Goal: Find specific page/section: Find specific page/section

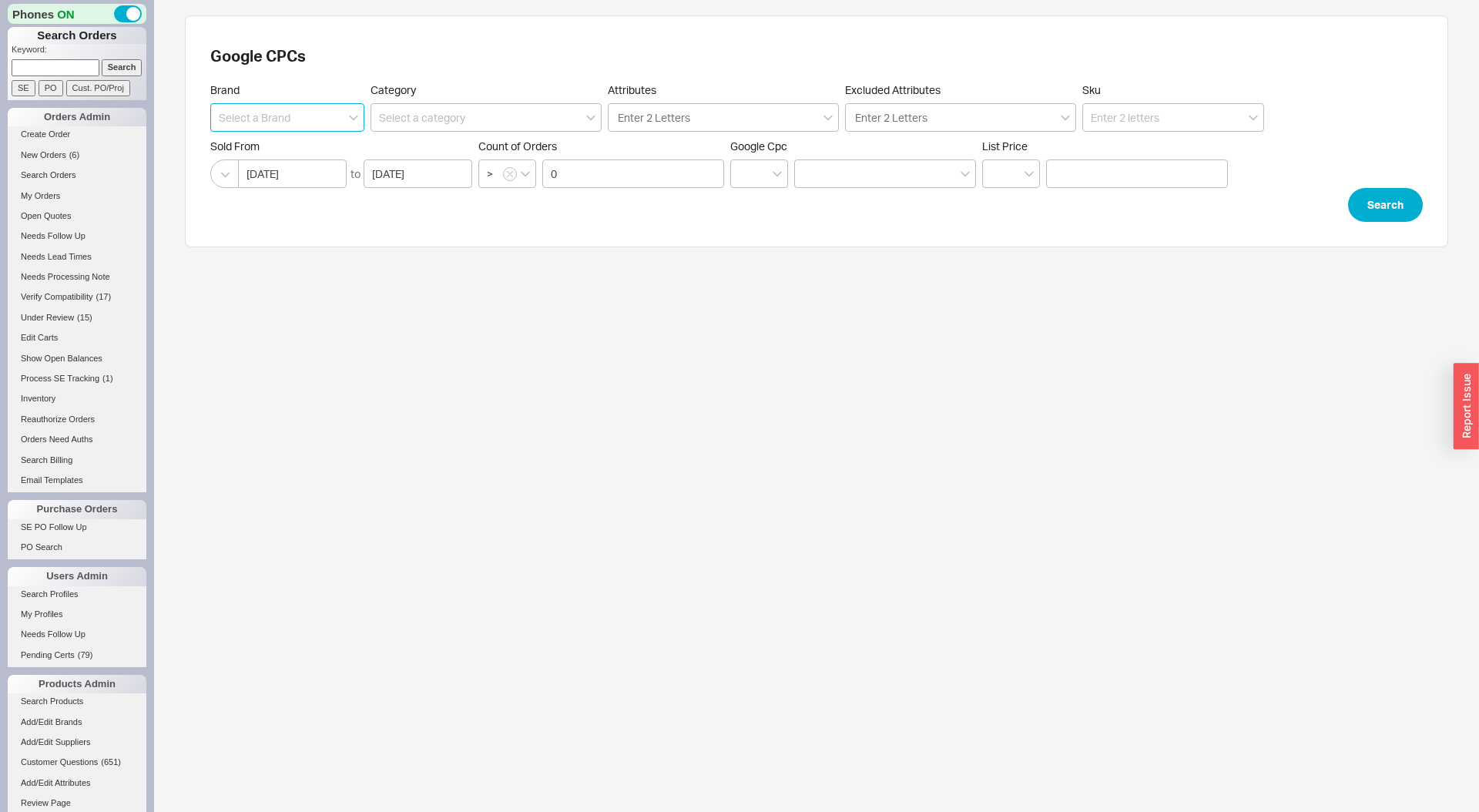
click at [301, 118] on input at bounding box center [287, 117] width 154 height 29
click at [292, 150] on div "Robern" at bounding box center [287, 149] width 153 height 28
type input "Robern"
click at [1385, 211] on button "Search" at bounding box center [1384, 204] width 75 height 34
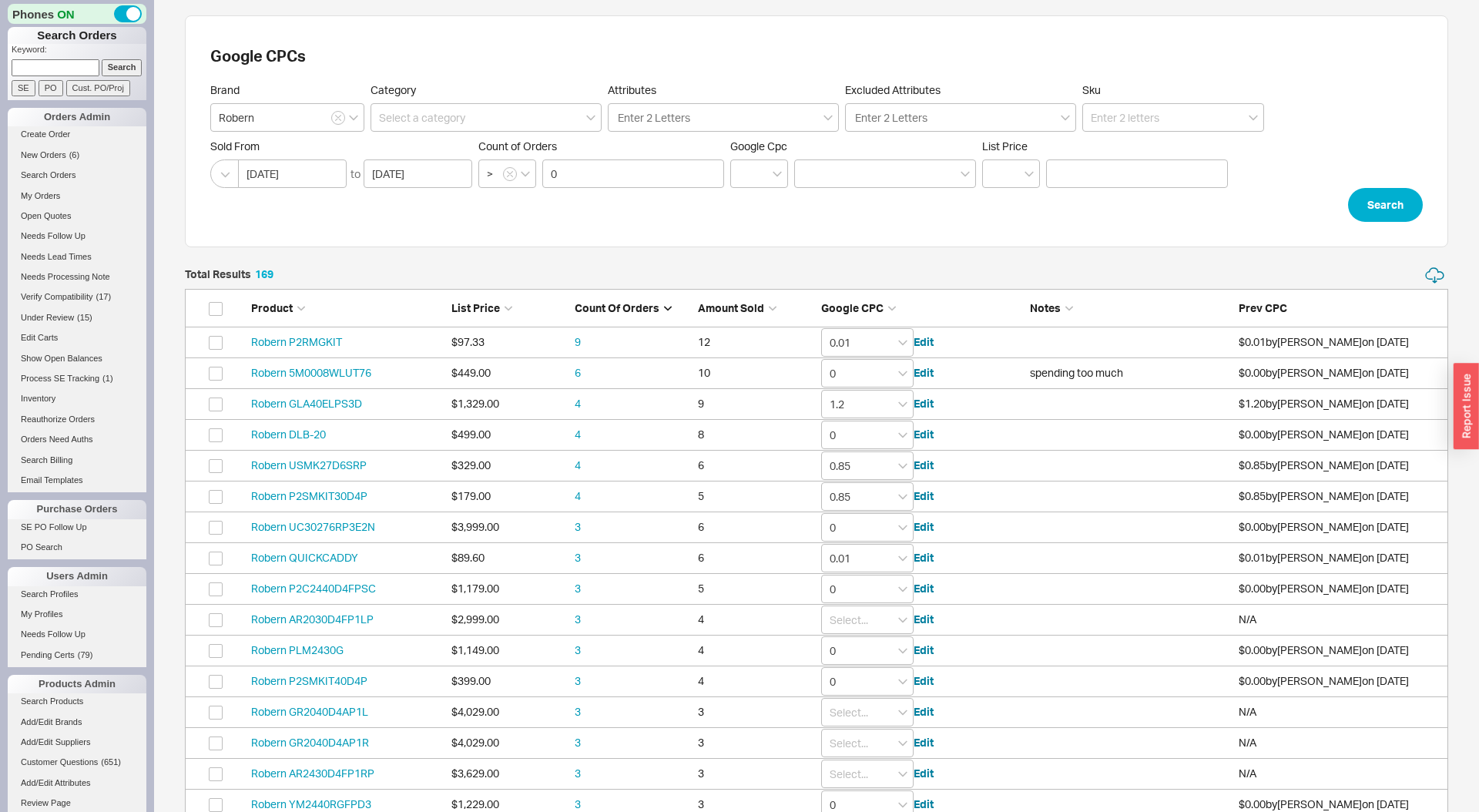
scroll to position [5266, 1263]
click at [447, 111] on input at bounding box center [486, 117] width 231 height 29
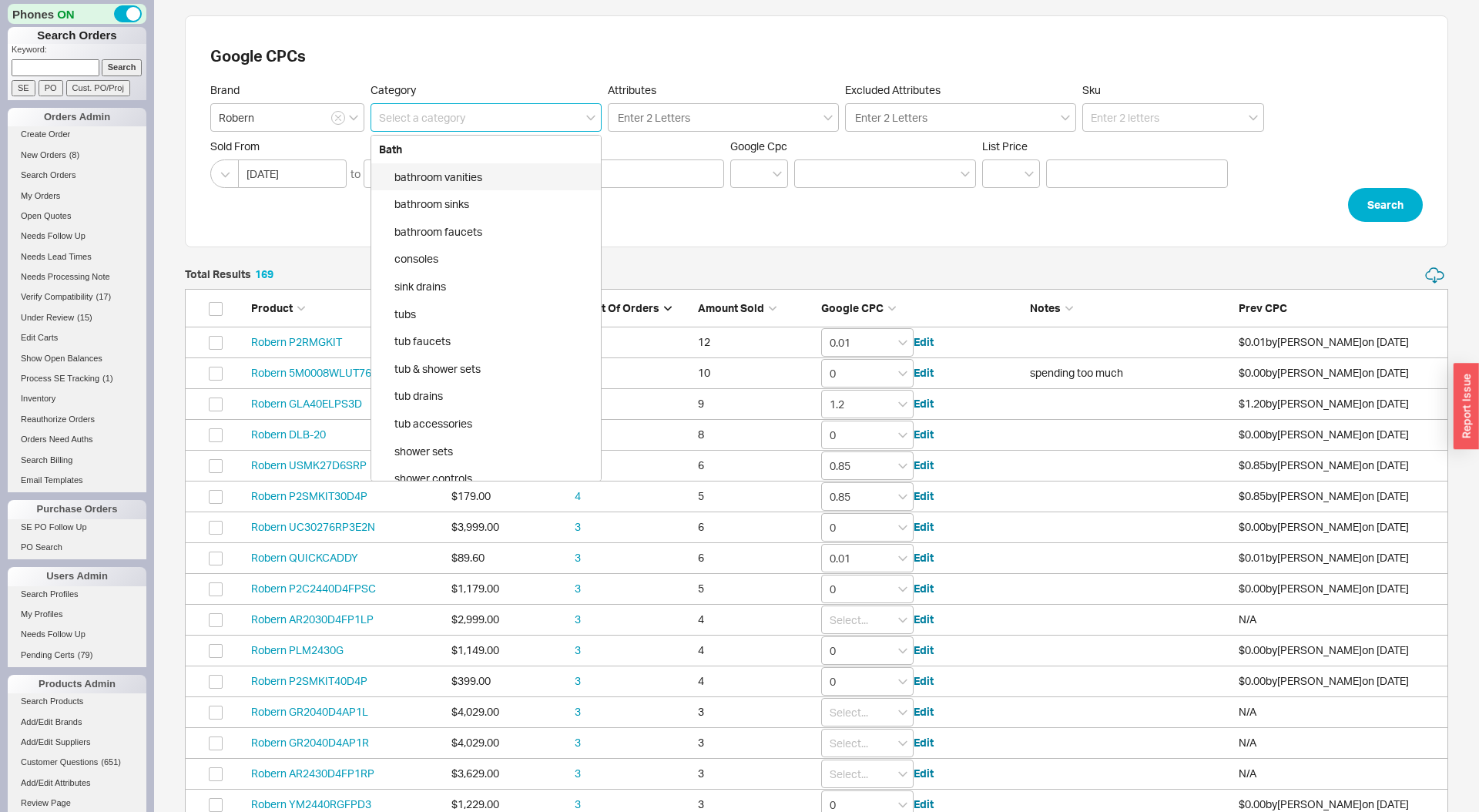
click at [447, 111] on input at bounding box center [486, 117] width 231 height 29
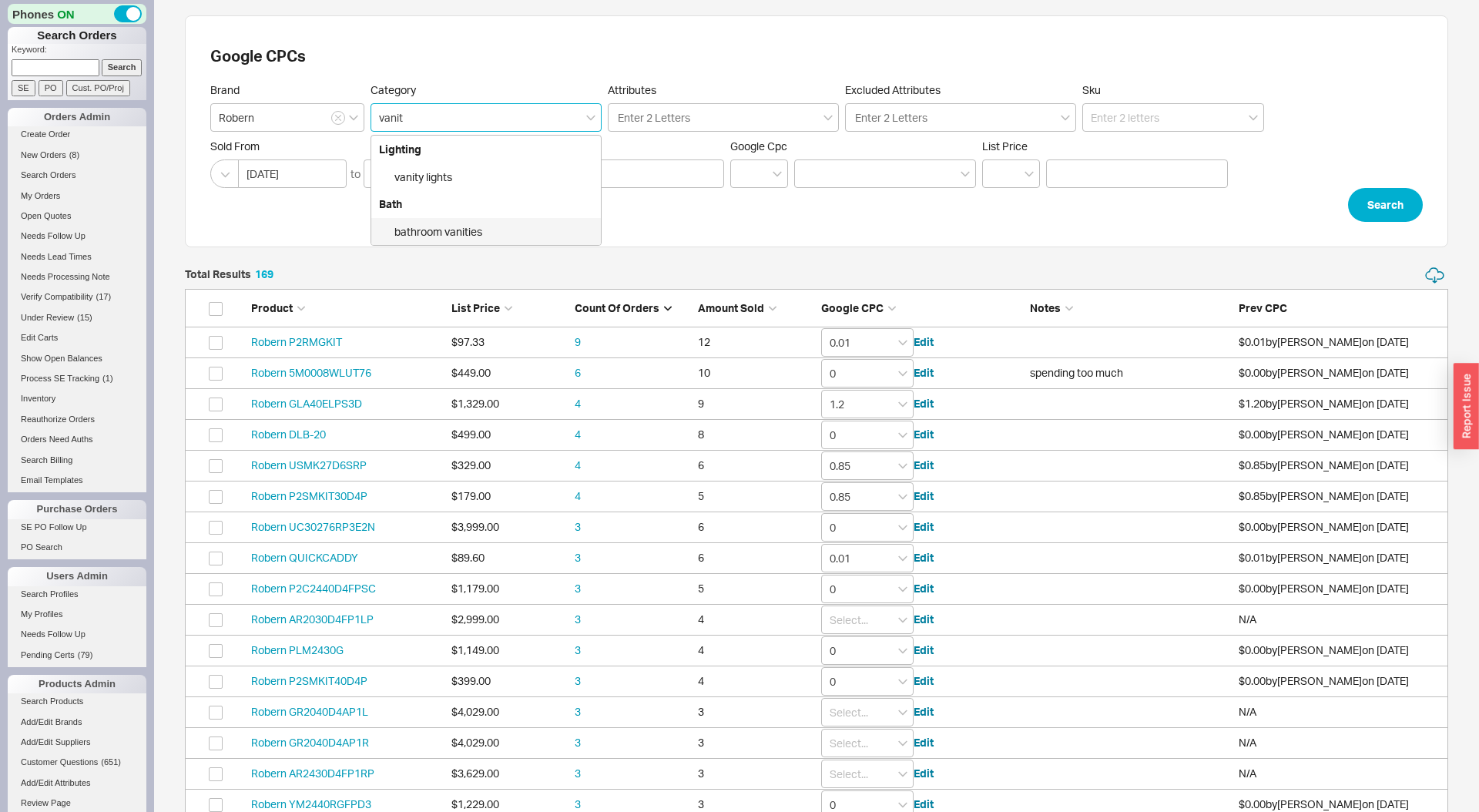
click at [397, 230] on div "bathroom vanities" at bounding box center [487, 232] width 230 height 28
type input "Bath > bathroom vanities"
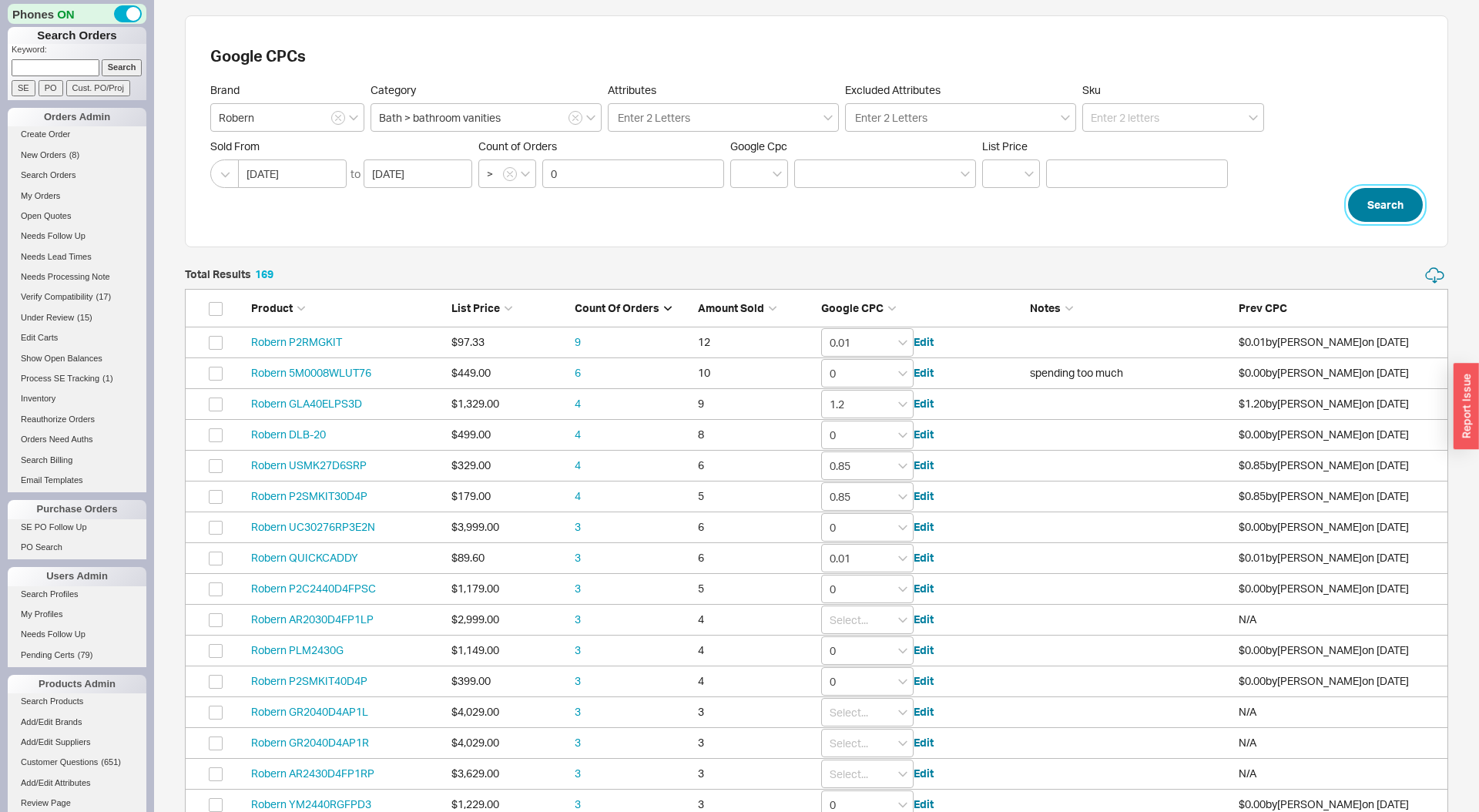
click at [1391, 207] on button "Search" at bounding box center [1384, 204] width 75 height 34
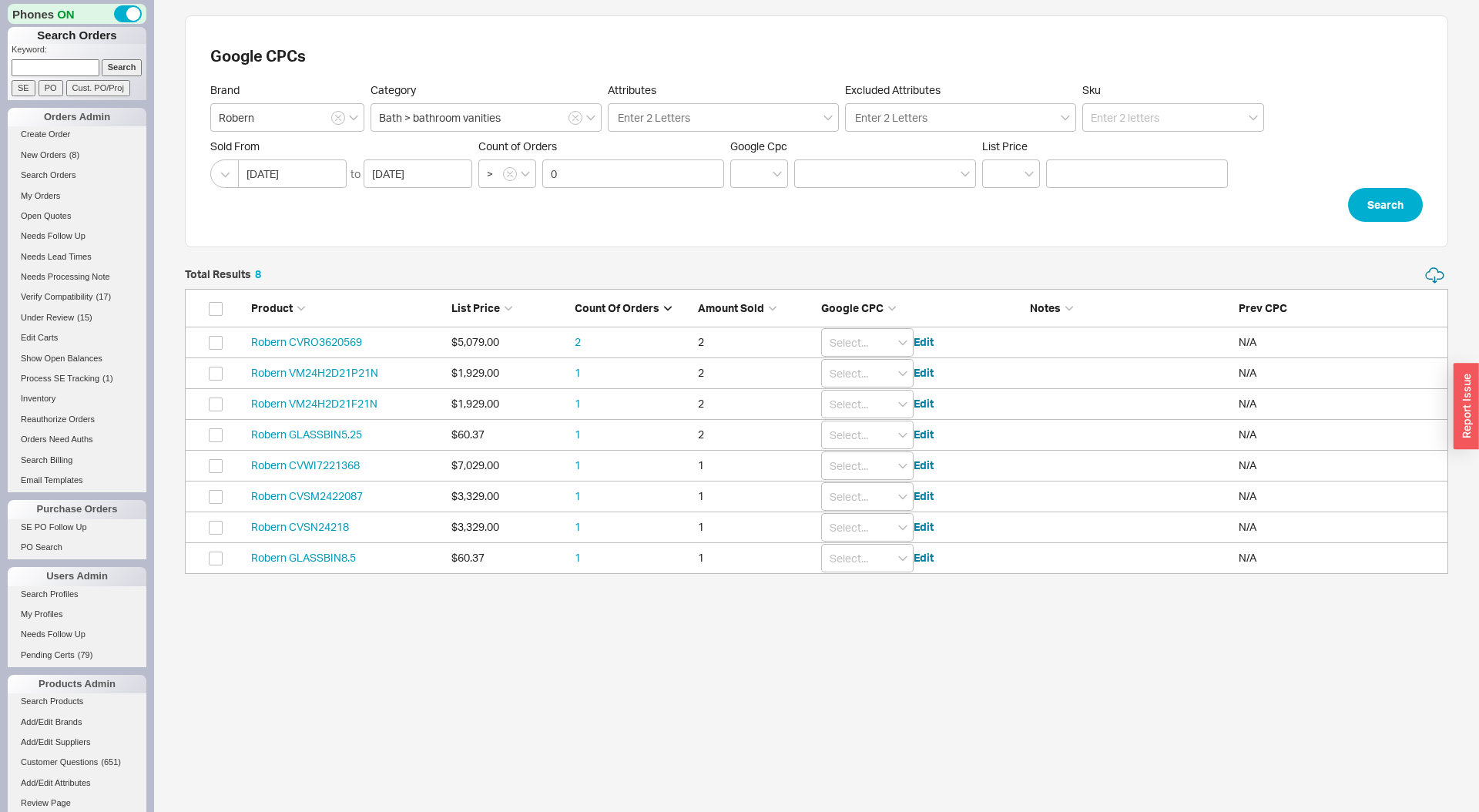
scroll to position [307, 1263]
click at [576, 119] on icon "button" at bounding box center [576, 119] width 6 height 6
click at [542, 118] on input at bounding box center [486, 117] width 231 height 29
click at [546, 171] on div "medicine cabinets" at bounding box center [487, 177] width 230 height 28
type input "Bath > medicine cabinets"
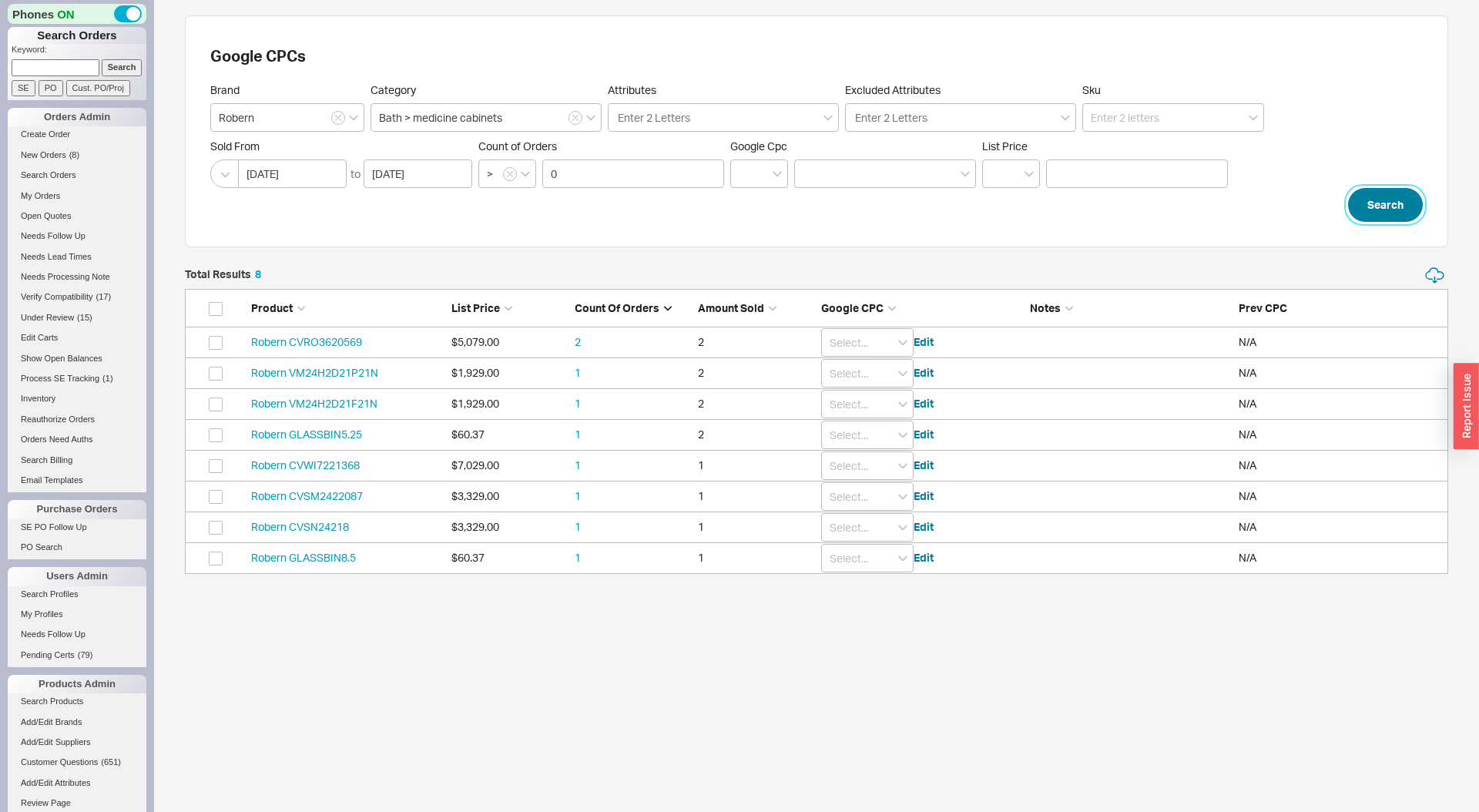
click at [1388, 201] on button "Search" at bounding box center [1384, 204] width 75 height 34
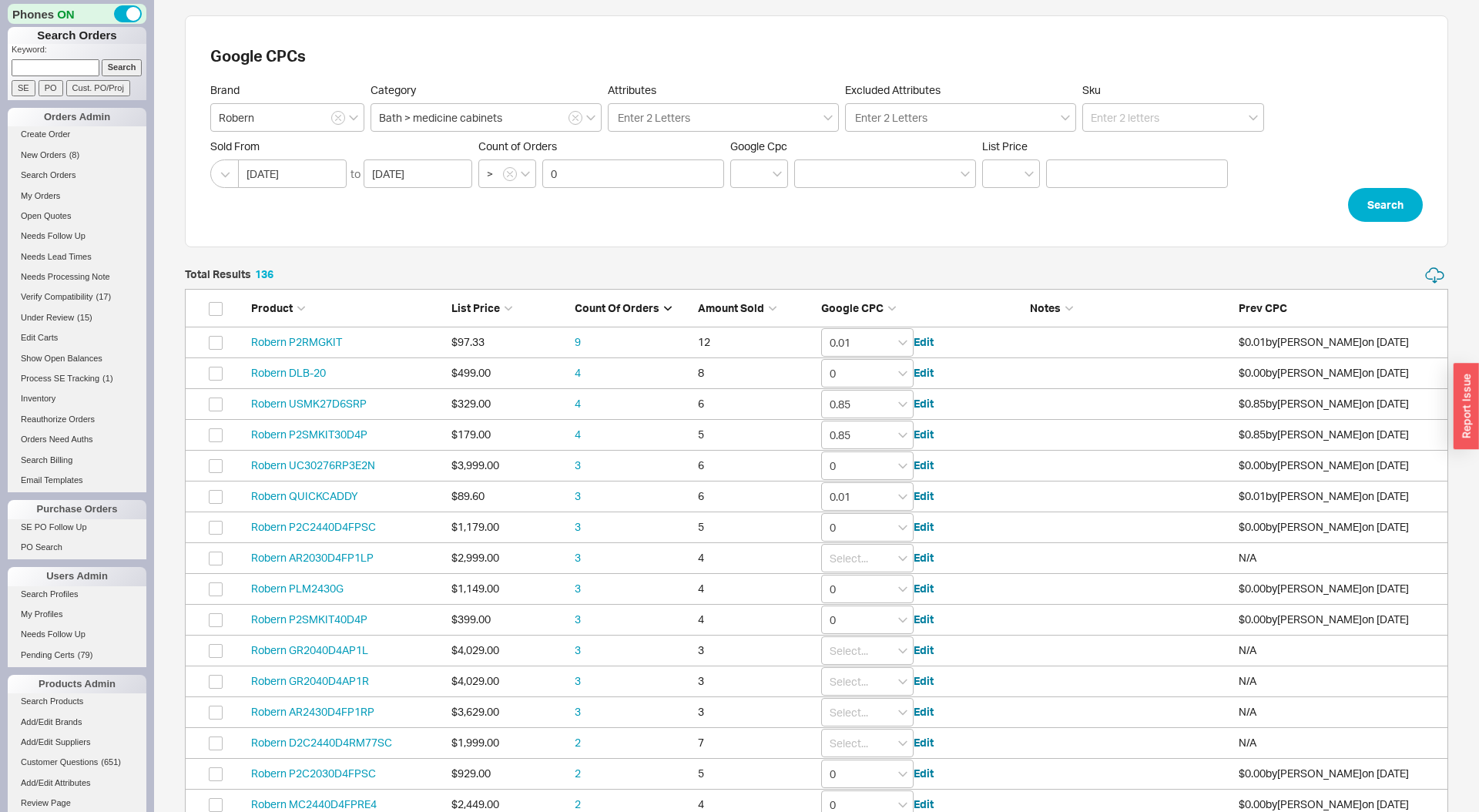
scroll to position [4249, 1263]
click at [1221, 244] on div "Google CPCs Brand Robern Category Bath > medicine cabinets Attributes Enter 2 L…" at bounding box center [816, 132] width 1263 height 232
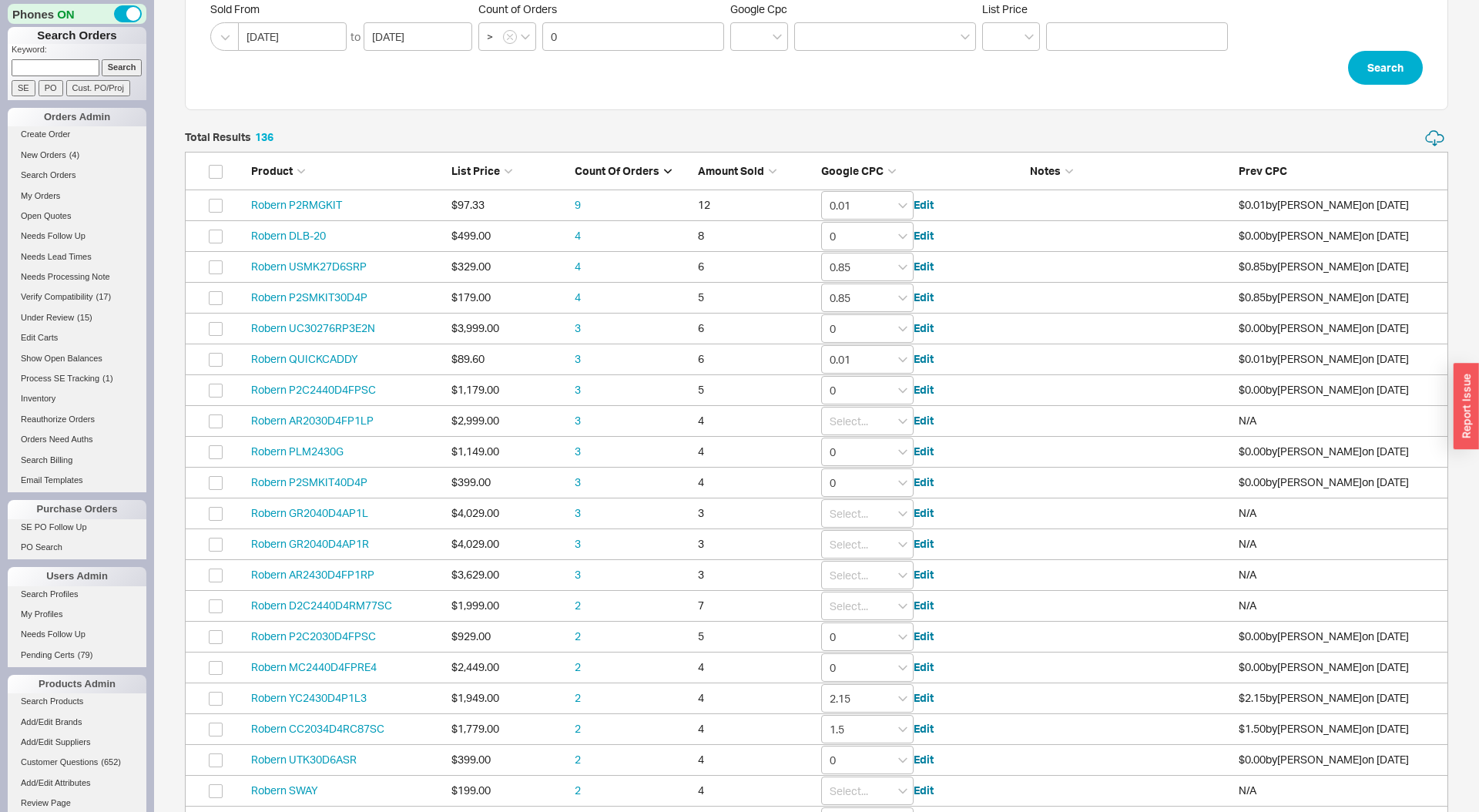
scroll to position [138, 0]
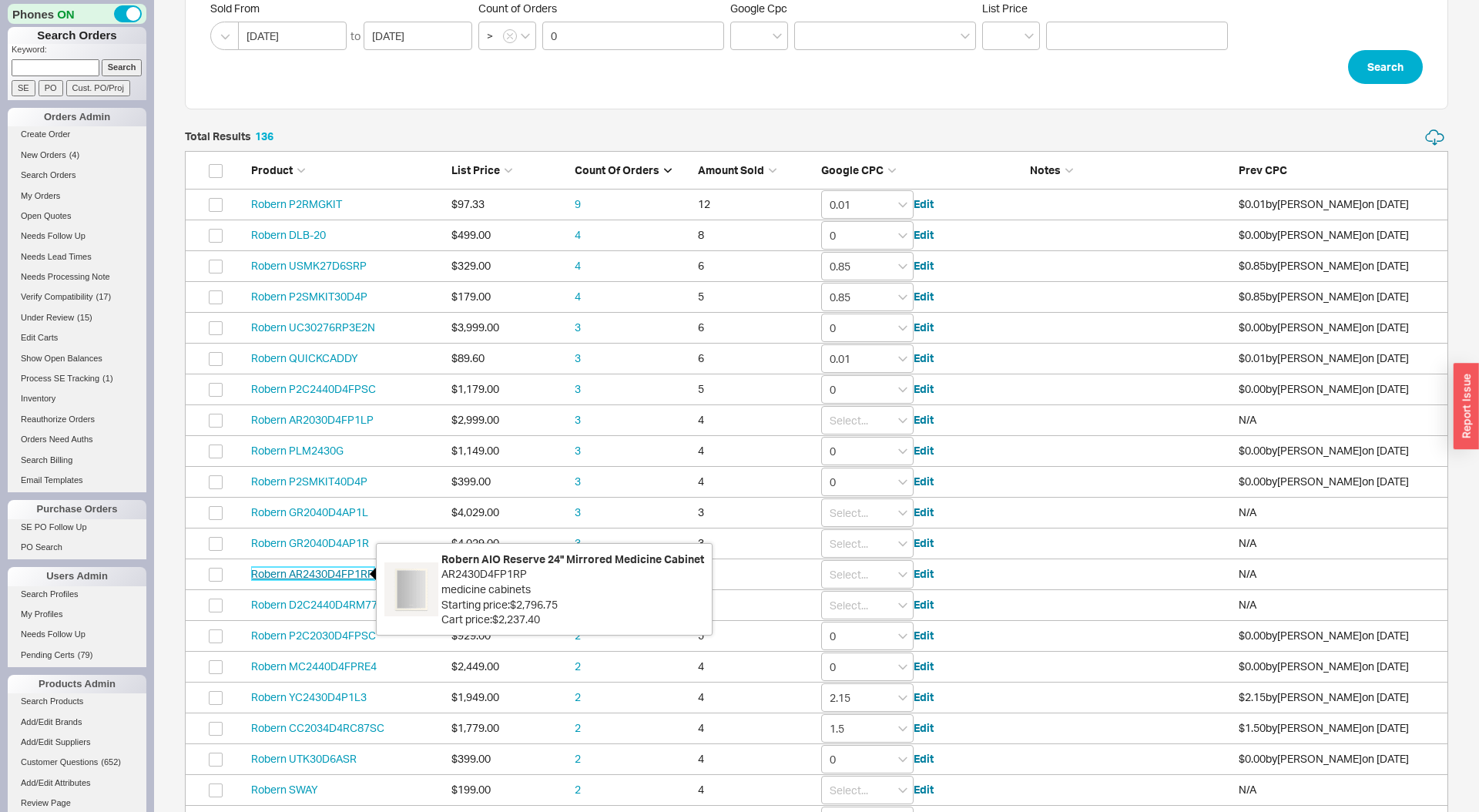
click at [331, 577] on link "Robern AR2430D4FP1RP" at bounding box center [313, 573] width 123 height 13
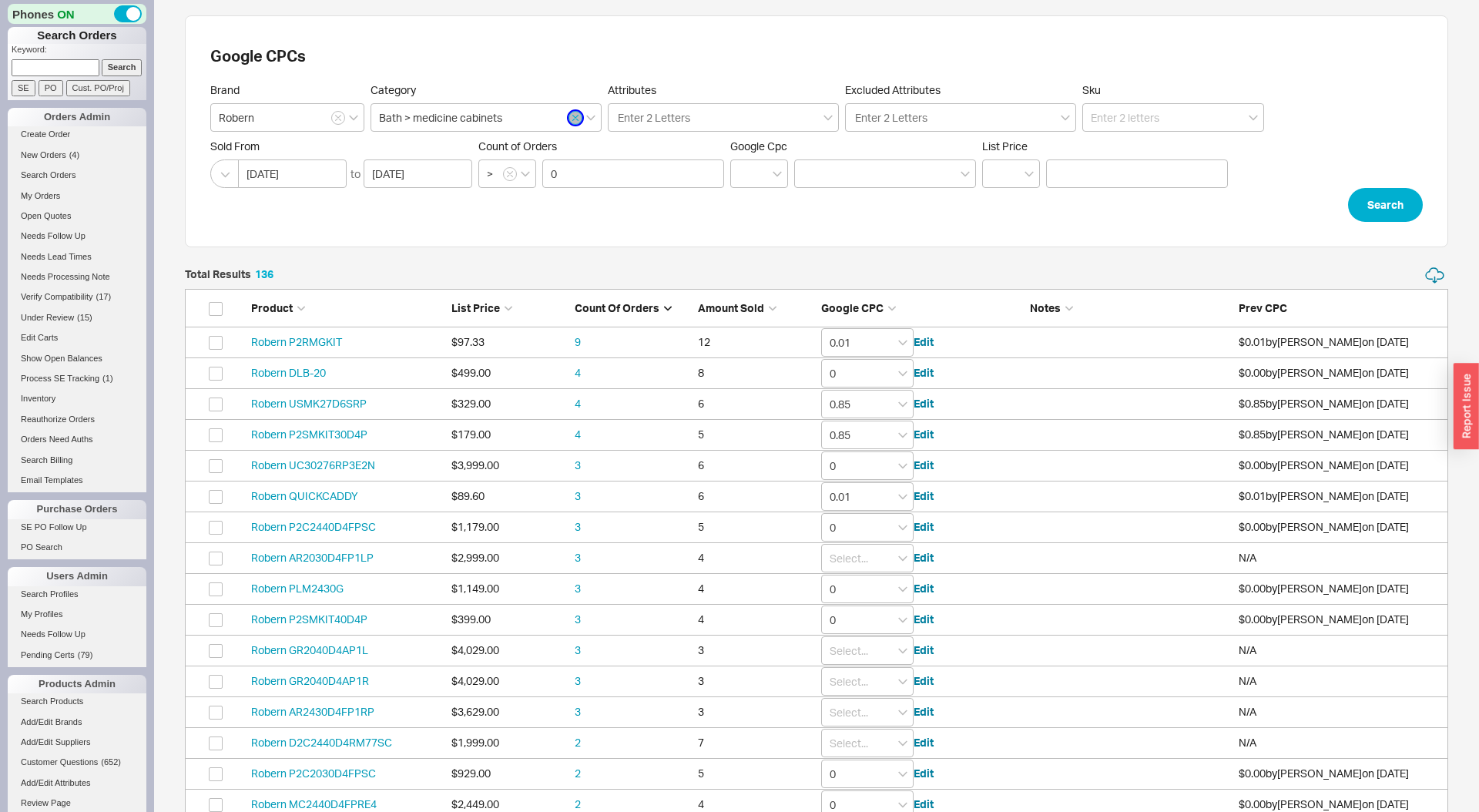
click at [578, 120] on icon "button" at bounding box center [575, 118] width 6 height 9
click at [1372, 200] on button "Search" at bounding box center [1384, 204] width 75 height 34
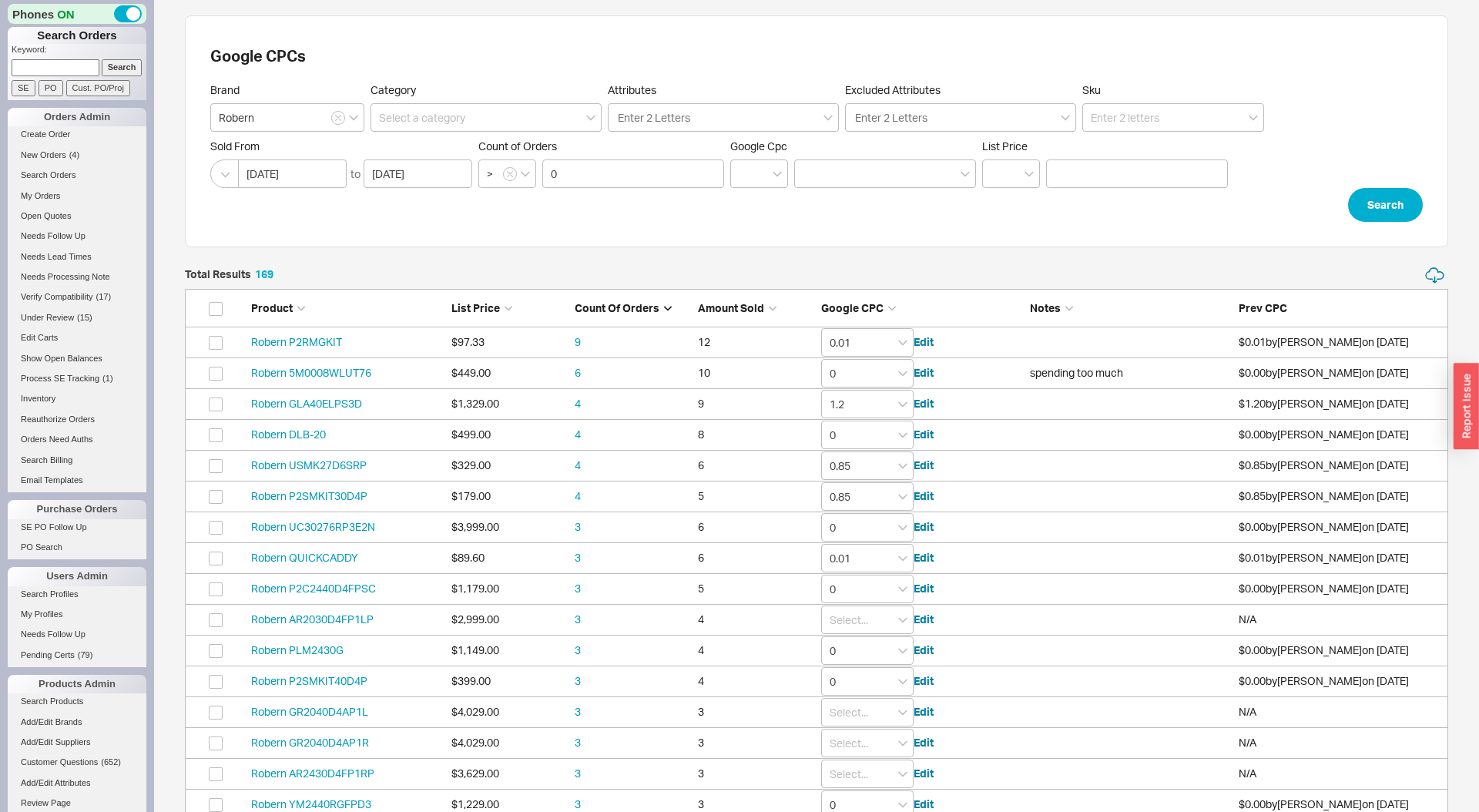
scroll to position [5266, 1263]
click at [310, 529] on link "Robern UC30276RP3E2N" at bounding box center [313, 526] width 124 height 13
click at [349, 589] on link "Robern P2C2440D4FPSC" at bounding box center [314, 588] width 125 height 13
click at [308, 651] on link "Robern PLM2430G" at bounding box center [297, 649] width 92 height 13
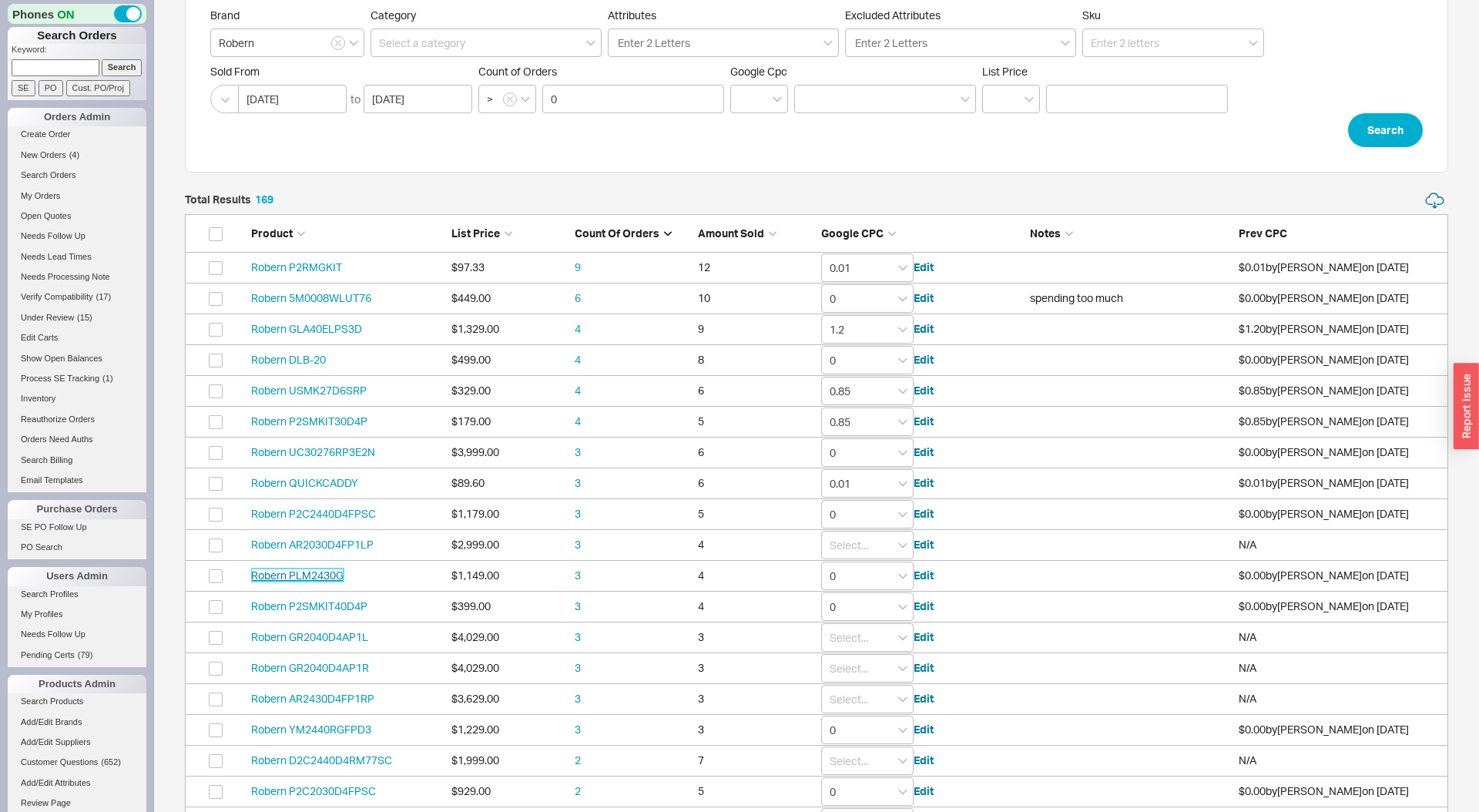
scroll to position [79, 0]
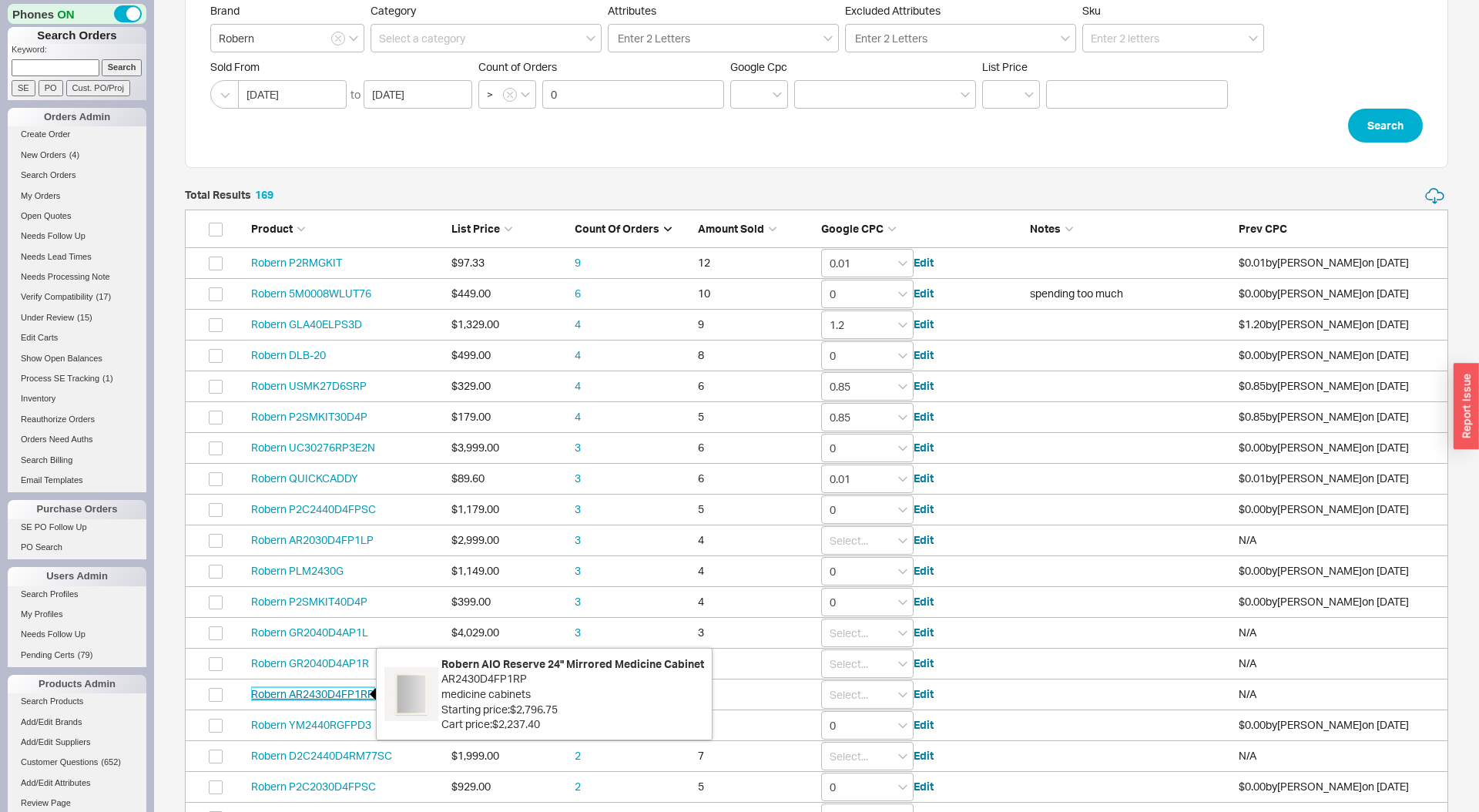
click at [337, 692] on link "Robern AR2430D4FP1RP" at bounding box center [313, 693] width 123 height 13
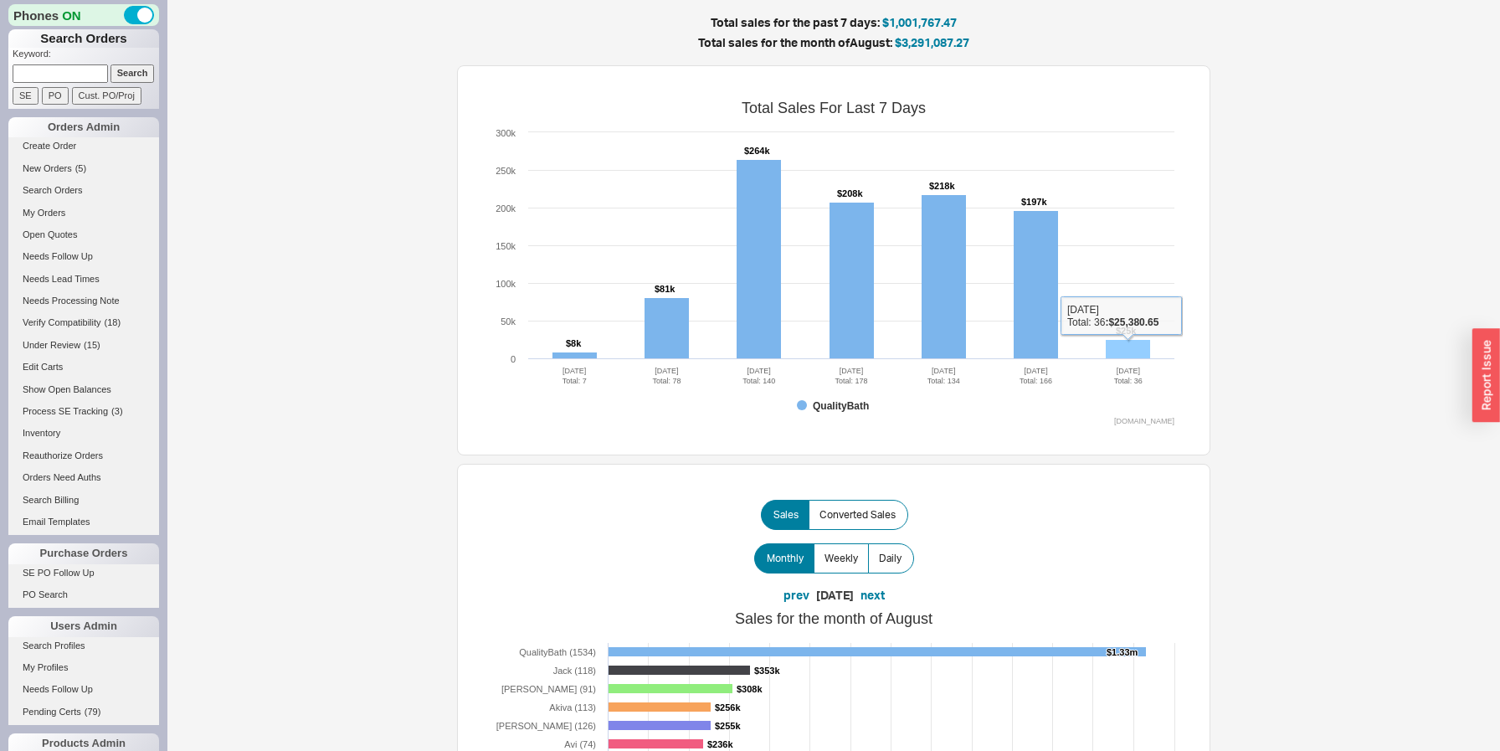
click at [1120, 346] on rect at bounding box center [1128, 349] width 44 height 19
